Goal: Task Accomplishment & Management: Use online tool/utility

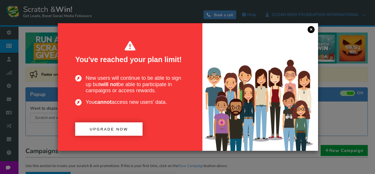
click at [314, 30] on link "×" at bounding box center [311, 29] width 7 height 7
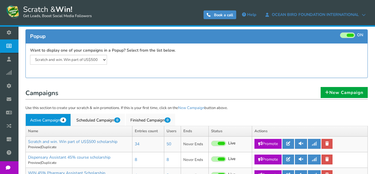
scroll to position [116, 0]
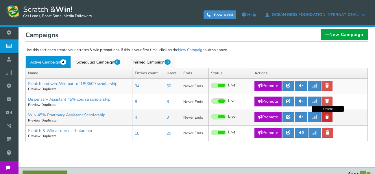
click at [328, 119] on link at bounding box center [327, 117] width 11 height 10
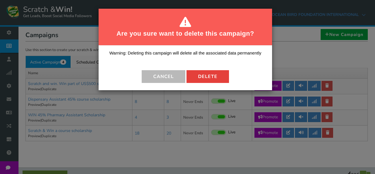
click at [215, 78] on button "Delete" at bounding box center [208, 76] width 43 height 13
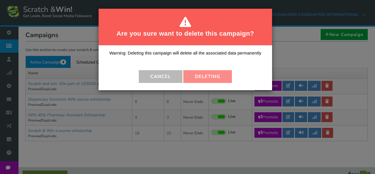
scroll to position [111, 0]
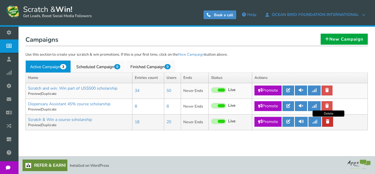
click at [330, 120] on icon at bounding box center [327, 121] width 3 height 4
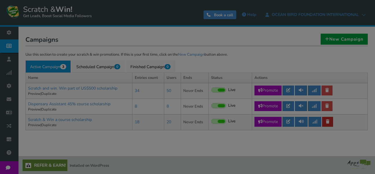
scroll to position [111, 0]
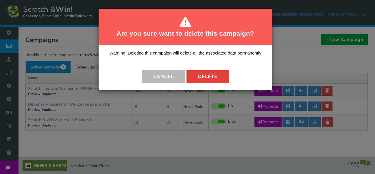
click at [208, 77] on button "Delete" at bounding box center [208, 76] width 43 height 13
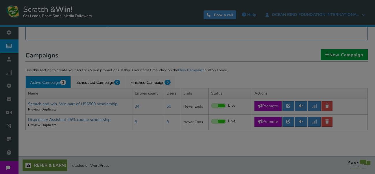
scroll to position [95, 0]
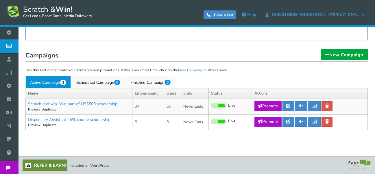
click at [104, 137] on div "NOTE: Scratch and Win plugin is deleted or deactivated. Please check and re-ins…" at bounding box center [197, 36] width 348 height 210
click at [332, 52] on link "New Campaign" at bounding box center [344, 54] width 47 height 11
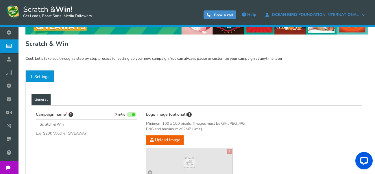
scroll to position [58, 0]
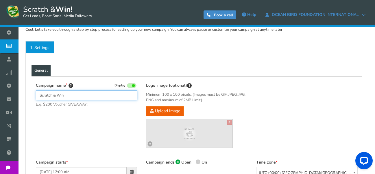
click at [94, 93] on input "Scratch & Win" at bounding box center [87, 95] width 102 height 10
drag, startPoint x: 66, startPoint y: 95, endPoint x: 35, endPoint y: 97, distance: 31.0
click at [35, 97] on div "Campaign name Display [PERSON_NAME] & Win E.g. $200 Voucher GIVEAWAY! Hide tota…" at bounding box center [87, 97] width 110 height 31
click at [307, 68] on div "General Lead Form Labels Fields setup Restrictions" at bounding box center [197, 71] width 331 height 12
drag, startPoint x: 54, startPoint y: 95, endPoint x: -15, endPoint y: 84, distance: 69.7
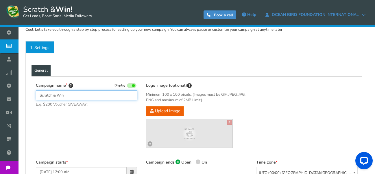
click at [0, 84] on html "Display on your website Scratch & Win! Get Leads, Boost Social Media Followers …" at bounding box center [187, 147] width 375 height 411
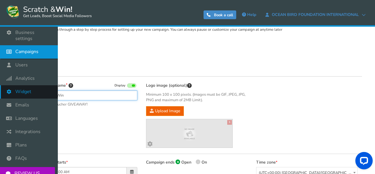
drag, startPoint x: 82, startPoint y: 94, endPoint x: 8, endPoint y: 86, distance: 75.4
click at [16, 91] on div "Business settings Campaigns Users Analytics Themes Unsubscribers Widget Emails …" at bounding box center [187, 161] width 375 height 385
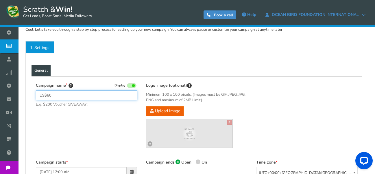
drag, startPoint x: 58, startPoint y: 96, endPoint x: 21, endPoint y: 102, distance: 37.7
click at [21, 102] on div "NOTE: Scratch and Win plugin is deleted or deactivated. Please check and re-ins…" at bounding box center [196, 145] width 357 height 353
paste input "Ocean Bird Scratch & Win Challenge"
type input "Ocean Bird Scratch & Win Challenge"
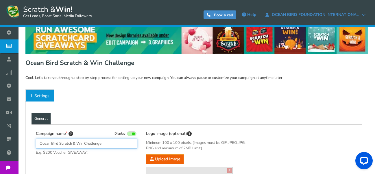
scroll to position [0, 0]
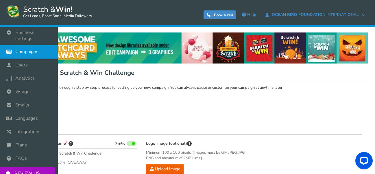
click at [26, 52] on span "Campaigns" at bounding box center [26, 52] width 23 height 6
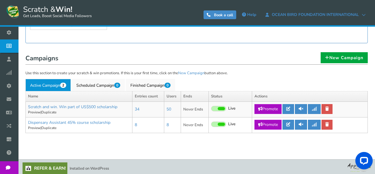
scroll to position [96, 0]
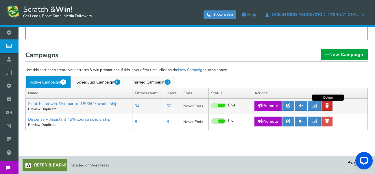
click at [327, 104] on icon at bounding box center [326, 105] width 3 height 4
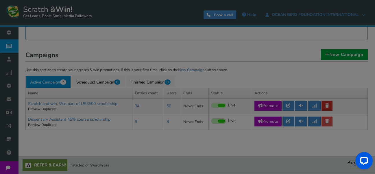
scroll to position [95, 0]
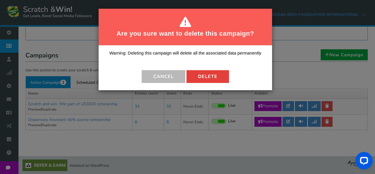
click at [202, 79] on button "Delete" at bounding box center [208, 76] width 43 height 13
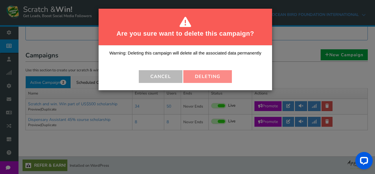
scroll to position [80, 0]
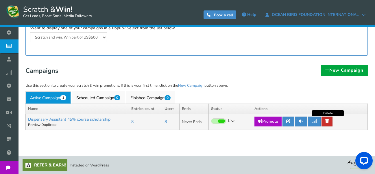
click at [331, 121] on link at bounding box center [327, 121] width 11 height 10
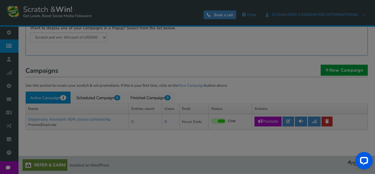
scroll to position [80, 0]
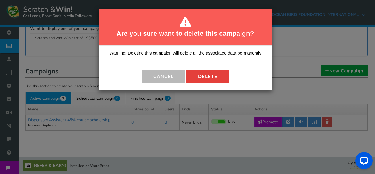
click at [220, 73] on button "Delete" at bounding box center [208, 76] width 43 height 13
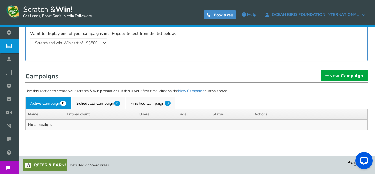
scroll to position [46, 0]
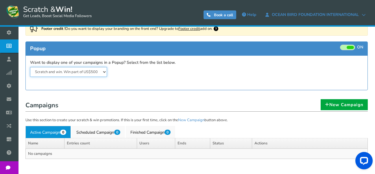
click at [104, 70] on select "Scratch and win. Win part of US$500 scholarship Dispensary Assistant 45% course…" at bounding box center [68, 72] width 77 height 10
click at [350, 47] on span at bounding box center [350, 47] width 7 height 3
click at [0, 0] on input "ON OFF" at bounding box center [0, 0] width 0 height 0
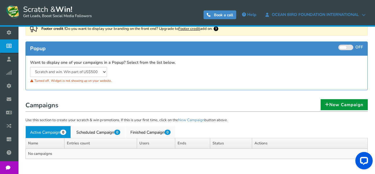
click at [330, 105] on link "New Campaign" at bounding box center [344, 104] width 47 height 11
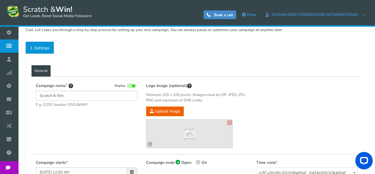
scroll to position [58, 0]
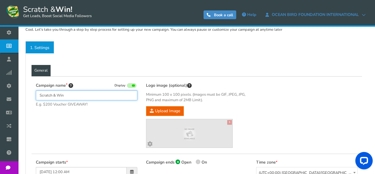
drag, startPoint x: 73, startPoint y: 95, endPoint x: 23, endPoint y: 101, distance: 50.7
click at [23, 101] on div "NOTE: Scratch and Win plugin is deleted or deactivated. Please check and re-ins…" at bounding box center [197, 145] width 348 height 353
paste input "Ocean Bird Scratch & Win Challenge"
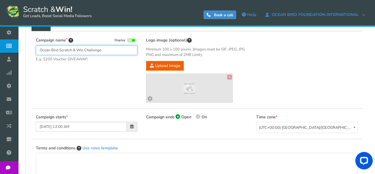
scroll to position [116, 0]
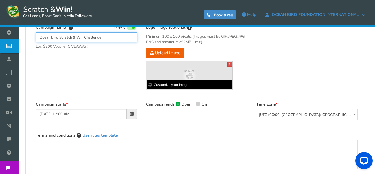
type input "Ocean Bird Scratch & Win Challenge"
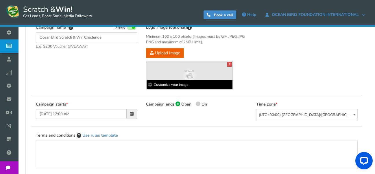
click at [188, 84] on b "Customize your image" at bounding box center [190, 84] width 86 height 9
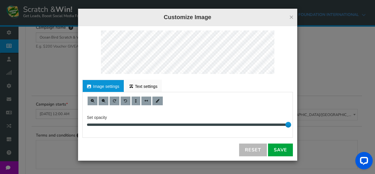
click at [99, 94] on div "Set opacity 10" at bounding box center [187, 114] width 219 height 45
click at [100, 87] on link "Image settings" at bounding box center [103, 86] width 42 height 12
click at [121, 85] on link "Image settings" at bounding box center [103, 86] width 42 height 12
click at [108, 84] on link "Image settings" at bounding box center [103, 86] width 42 height 12
click at [108, 86] on link "Image settings" at bounding box center [103, 86] width 42 height 12
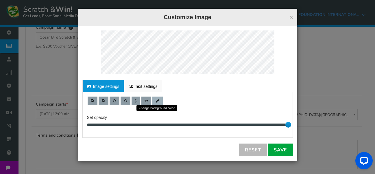
click at [160, 100] on link at bounding box center [157, 100] width 10 height 9
click at [210, 102] on div at bounding box center [187, 100] width 201 height 9
click at [277, 150] on link "Save" at bounding box center [280, 149] width 25 height 13
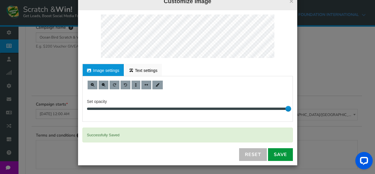
scroll to position [0, 0]
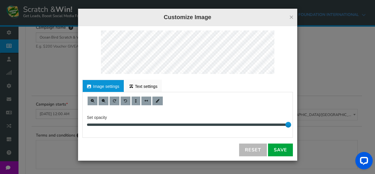
click at [101, 84] on link "Image settings" at bounding box center [103, 86] width 42 height 12
click at [291, 16] on button "×" at bounding box center [291, 17] width 4 height 8
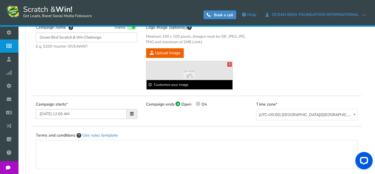
click at [182, 87] on b "Customize your image" at bounding box center [190, 84] width 86 height 9
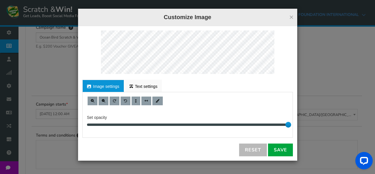
click at [97, 88] on link "Image settings" at bounding box center [103, 86] width 42 height 12
click at [290, 16] on button "×" at bounding box center [291, 17] width 4 height 8
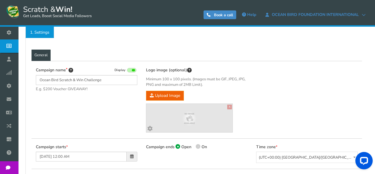
scroll to position [58, 0]
